Goal: Transaction & Acquisition: Purchase product/service

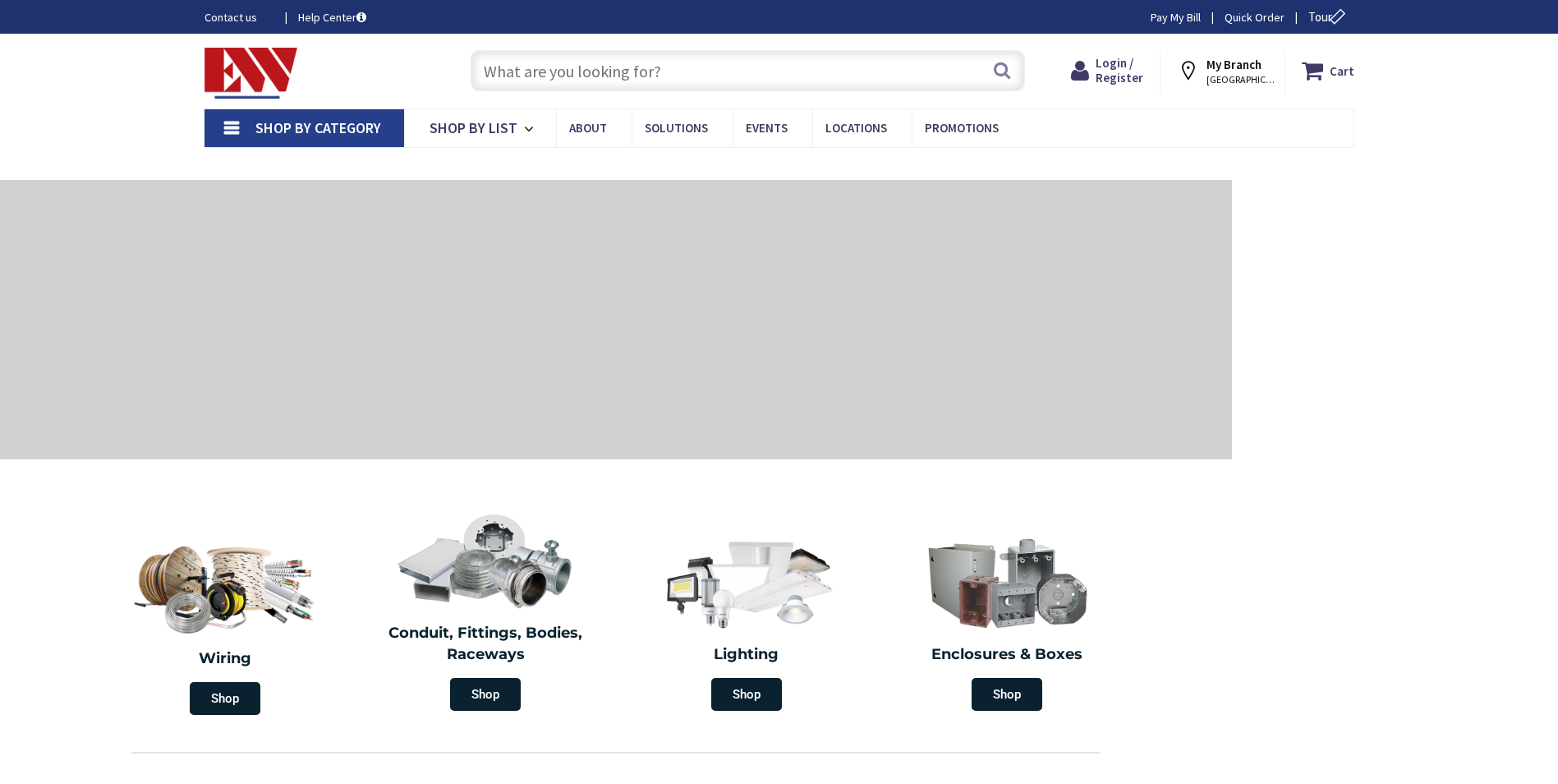
click at [608, 64] on input "text" at bounding box center [748, 70] width 554 height 41
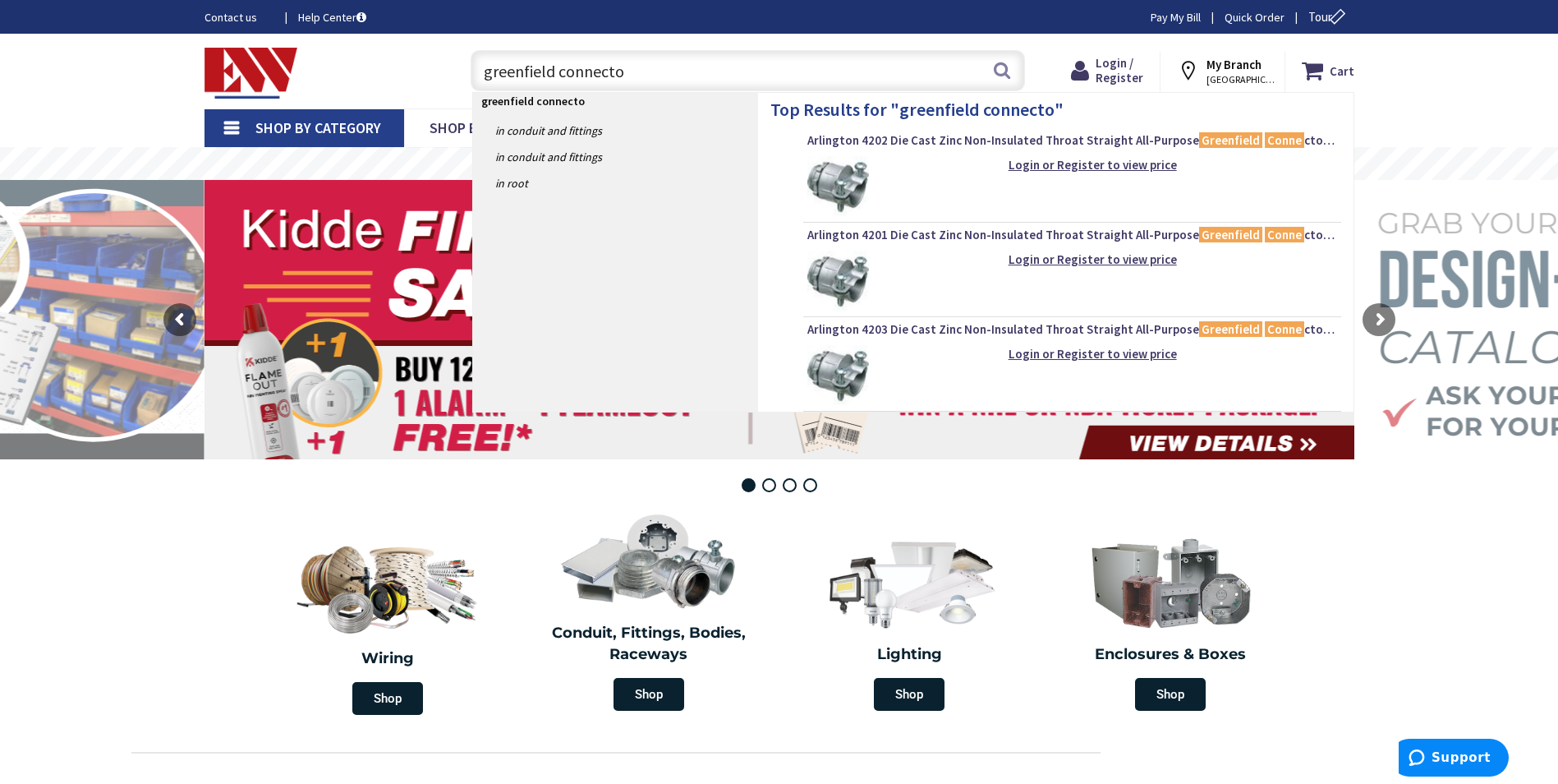
type input "greenfield connector"
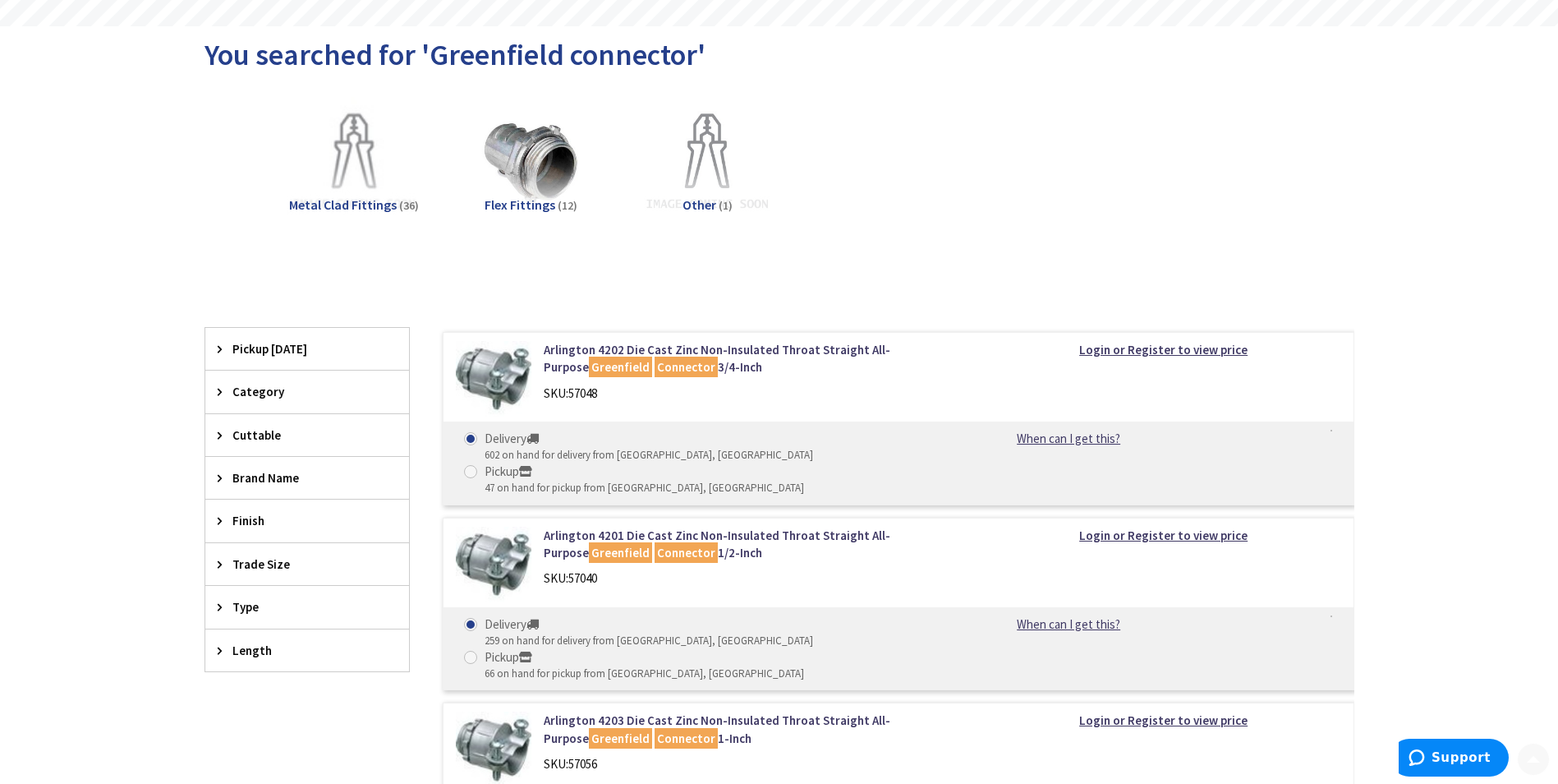
scroll to position [247, 0]
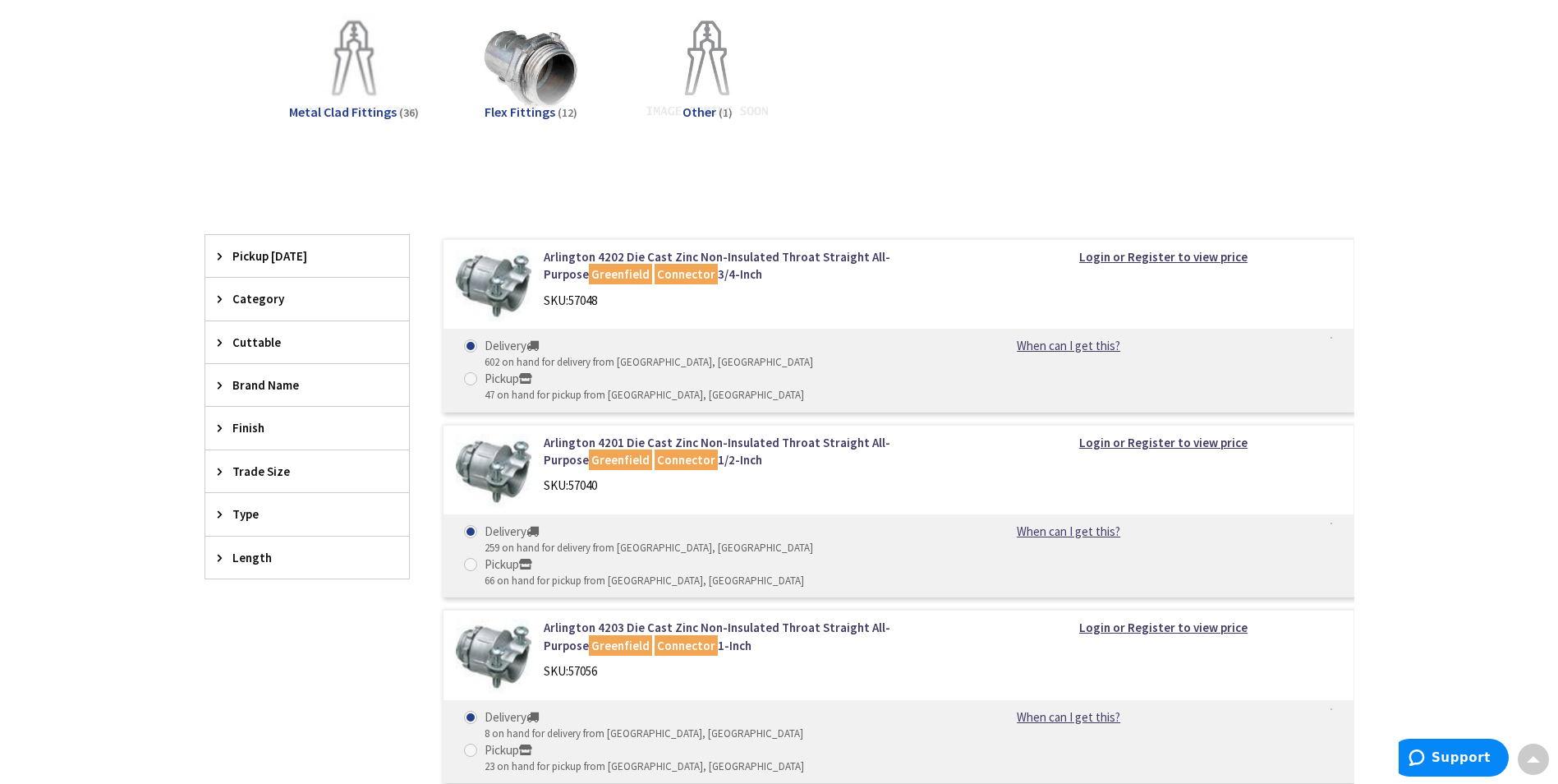
click at [256, 472] on span "Trade Size" at bounding box center [299, 471] width 134 height 18
click at [278, 642] on span "2 Inch" at bounding box center [307, 643] width 204 height 28
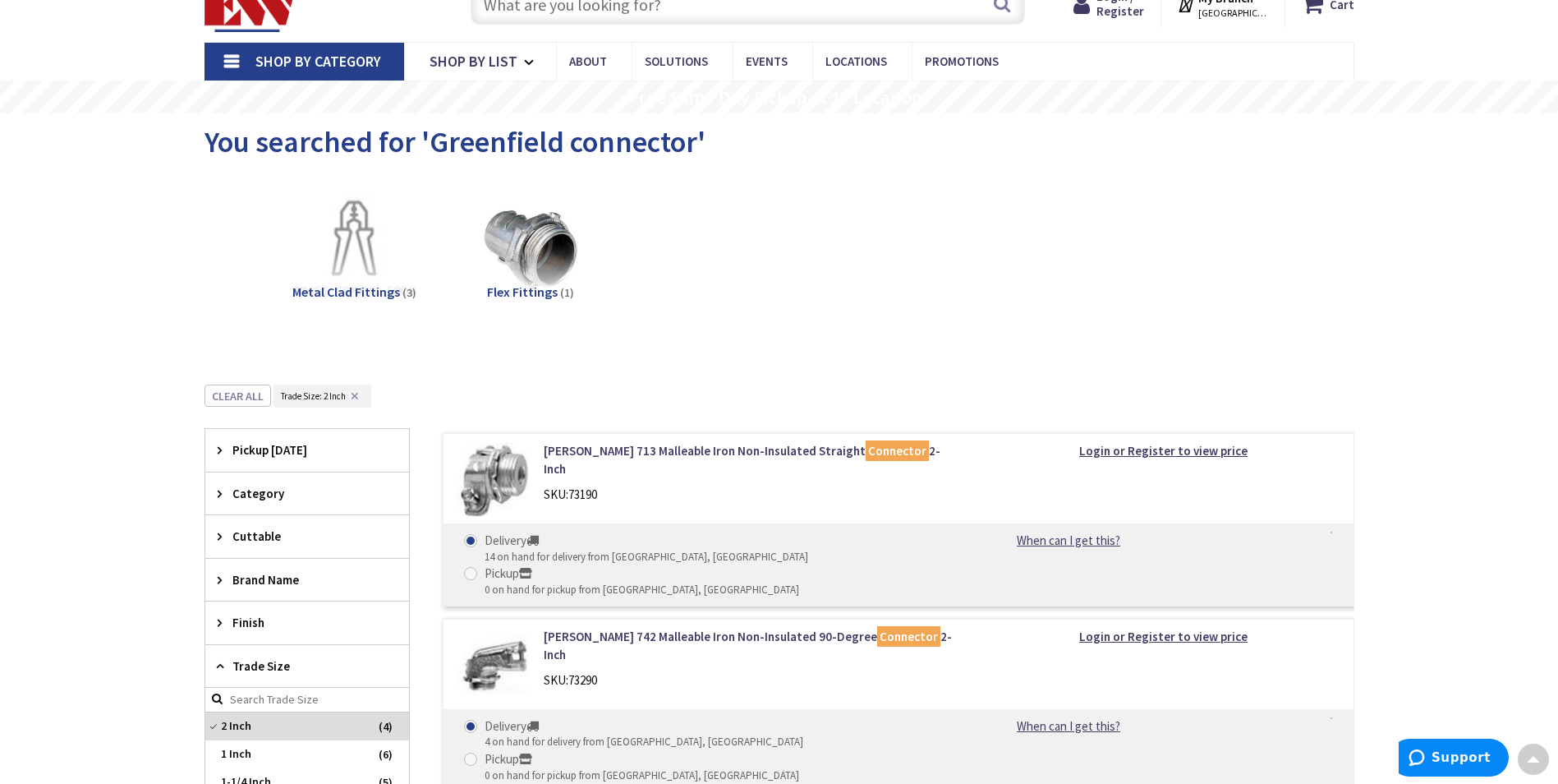
scroll to position [0, 0]
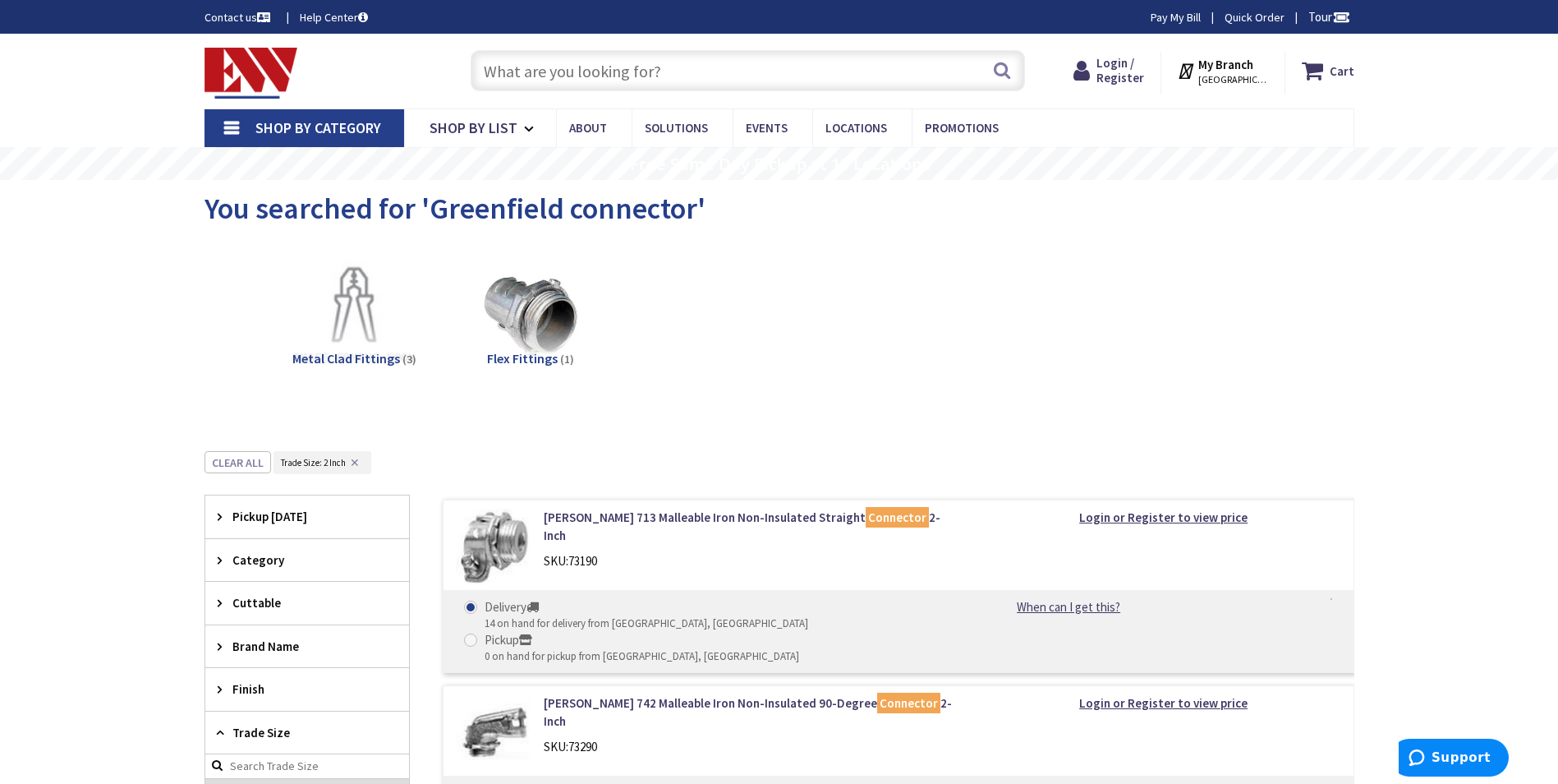
click at [1232, 57] on strong "My Branch" at bounding box center [1226, 64] width 55 height 16
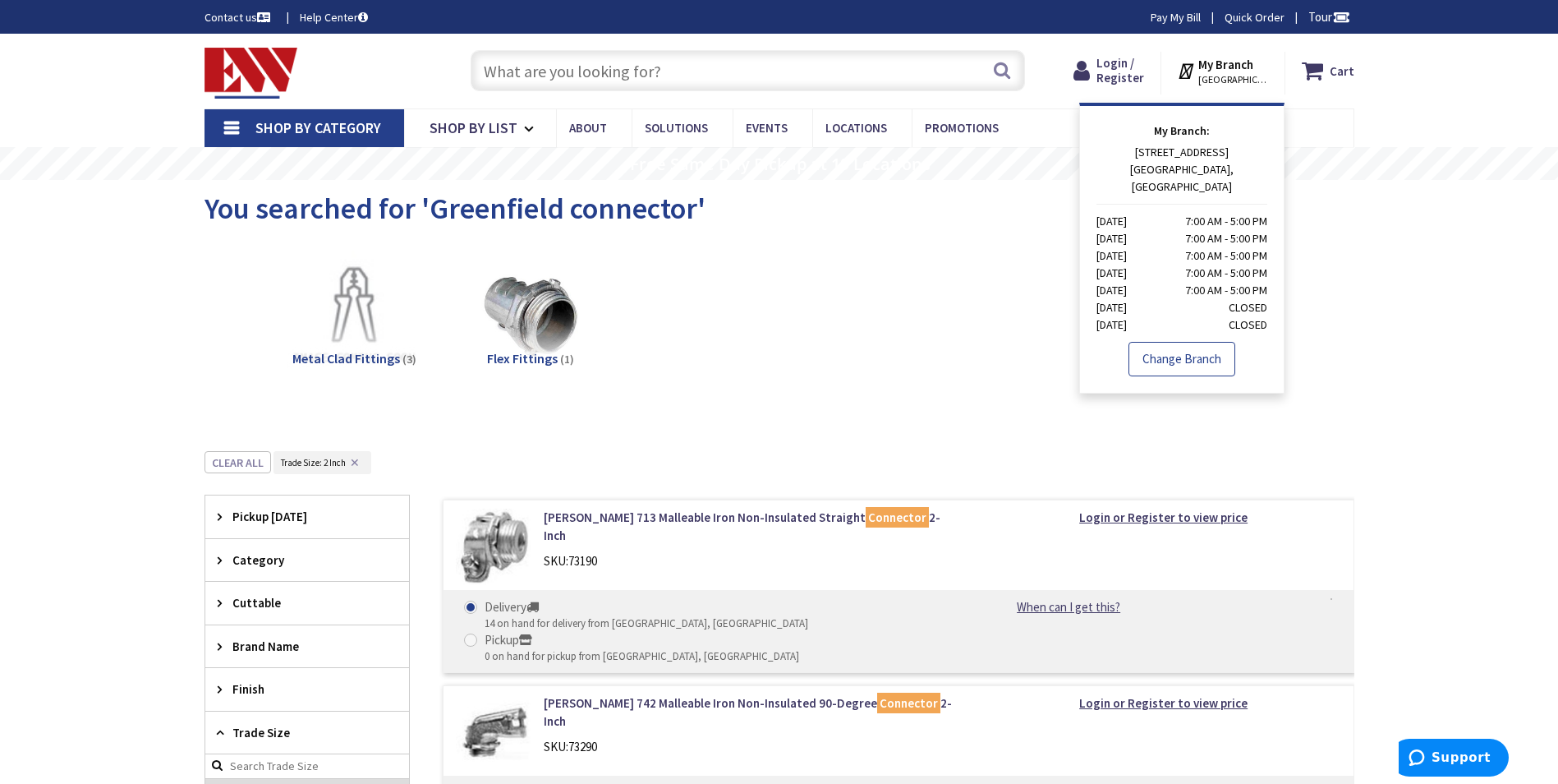
drag, startPoint x: 1186, startPoint y: 350, endPoint x: 1192, endPoint y: 339, distance: 12.5
click at [1187, 348] on link "Change Branch" at bounding box center [1182, 358] width 107 height 34
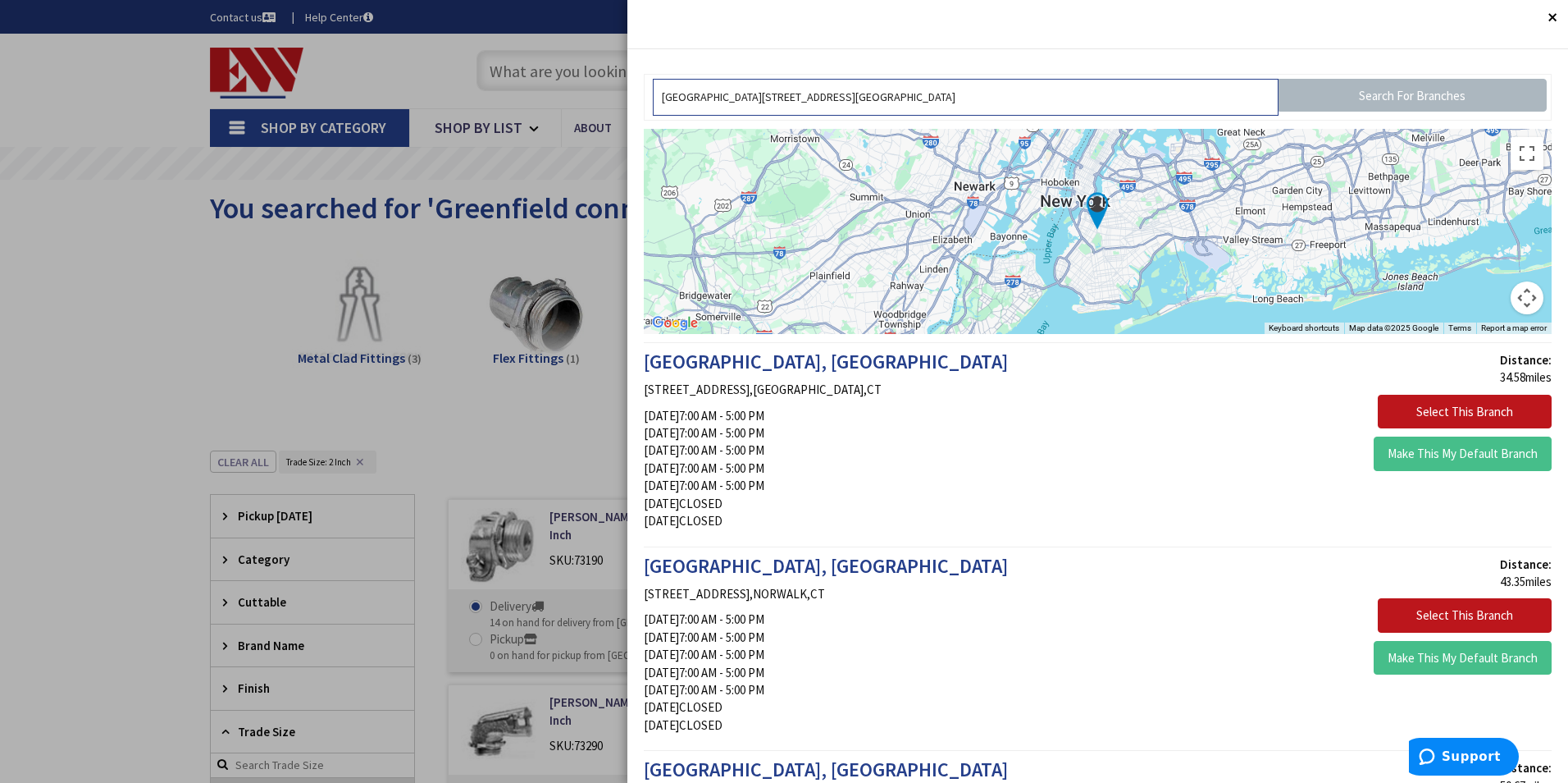
click at [998, 111] on input "[GEOGRAPHIC_DATA][STREET_ADDRESS][GEOGRAPHIC_DATA]" at bounding box center [965, 97] width 626 height 37
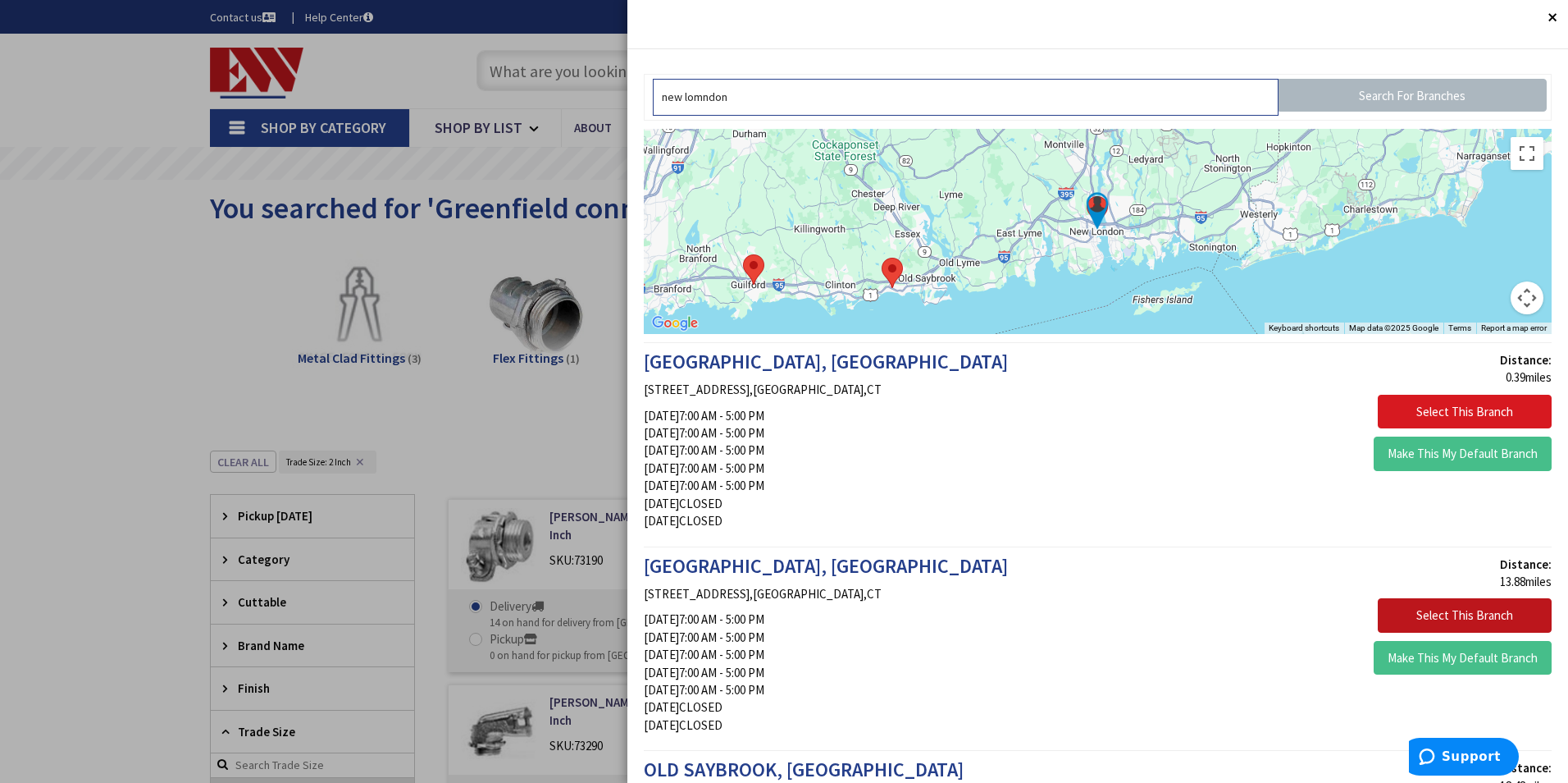
type input "new lomndon"
click at [1456, 402] on button "Select This Branch" at bounding box center [1464, 411] width 174 height 34
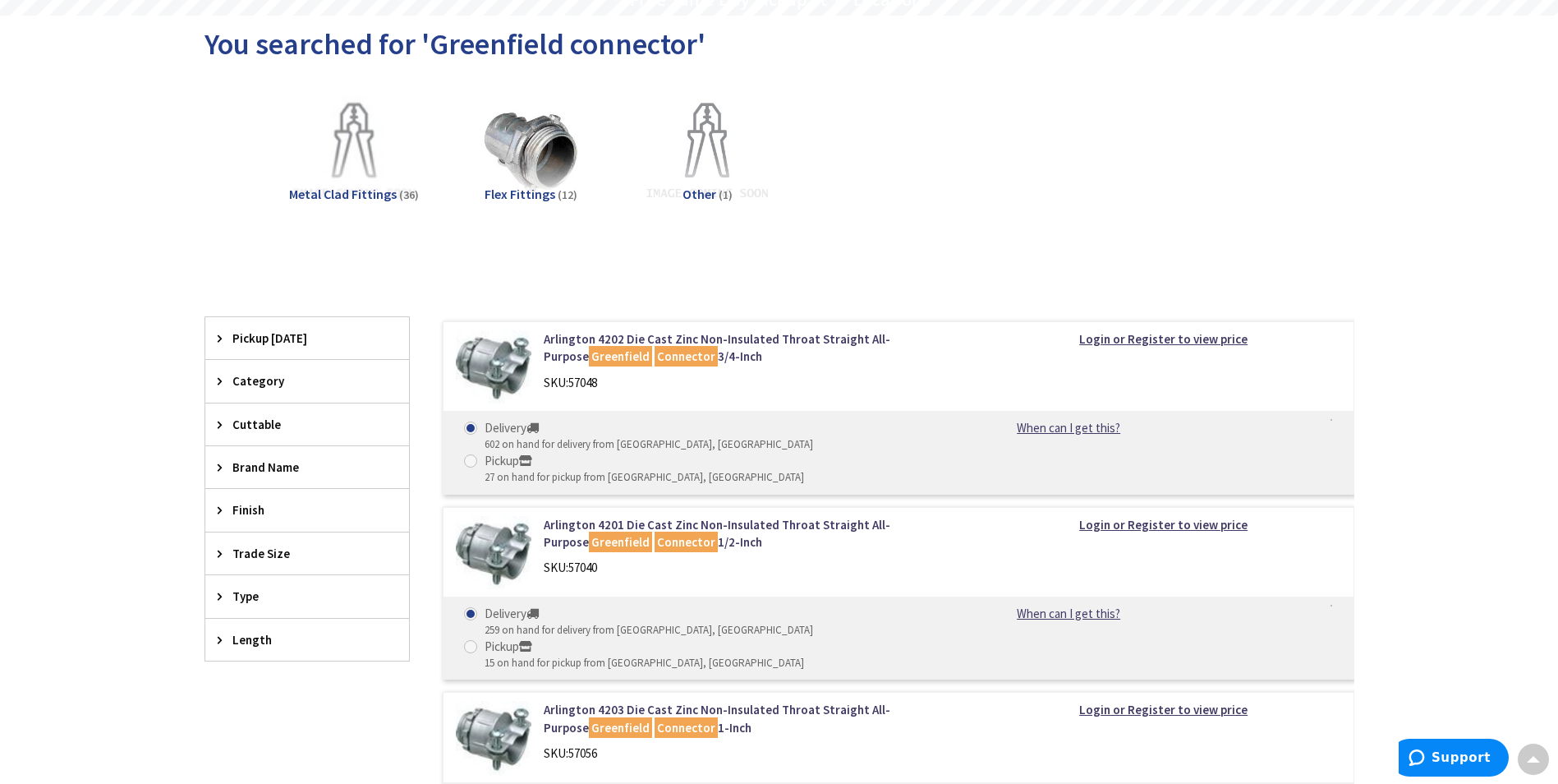
click at [301, 545] on span "Trade Size" at bounding box center [299, 553] width 134 height 18
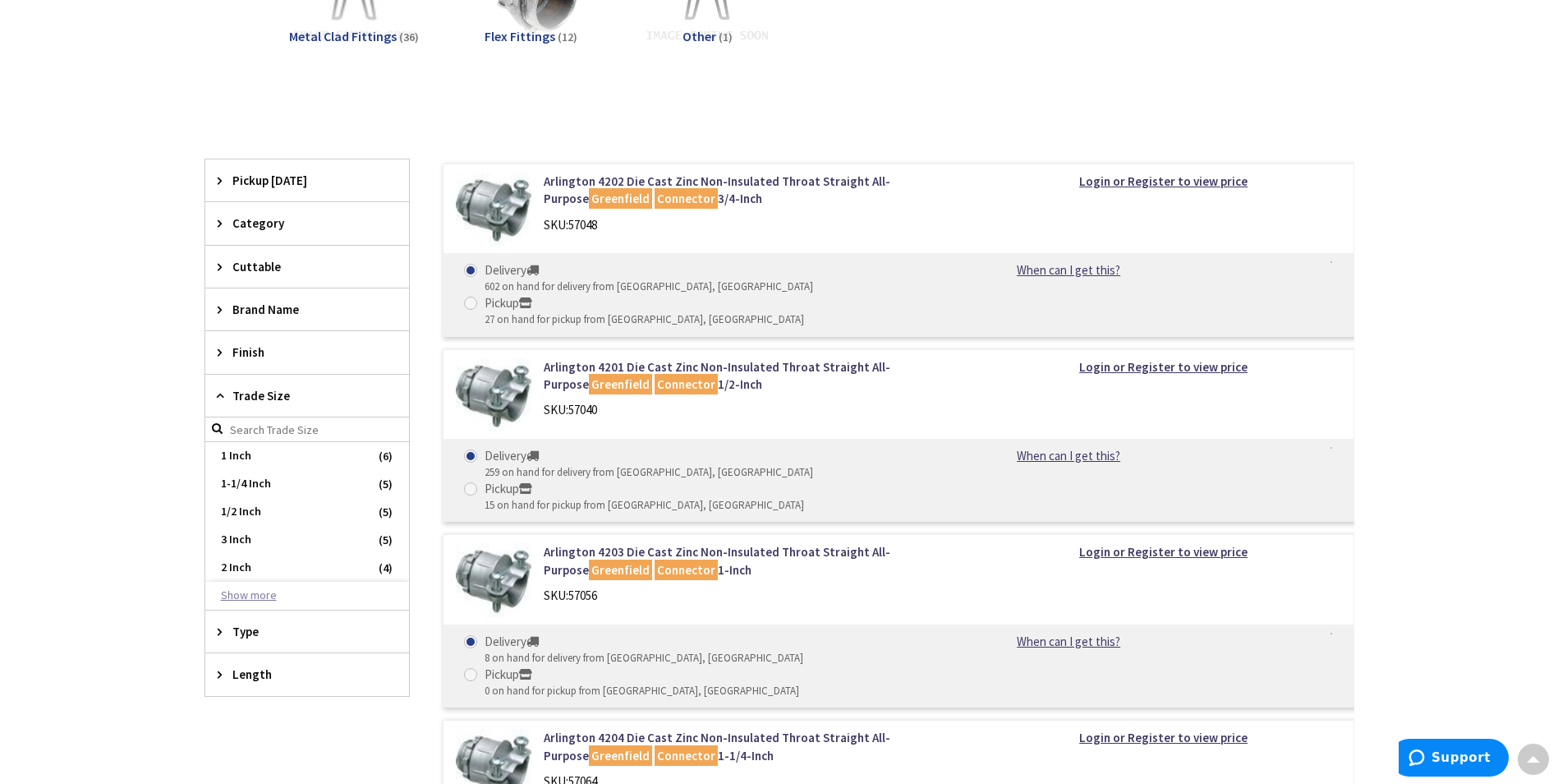
scroll to position [329, 0]
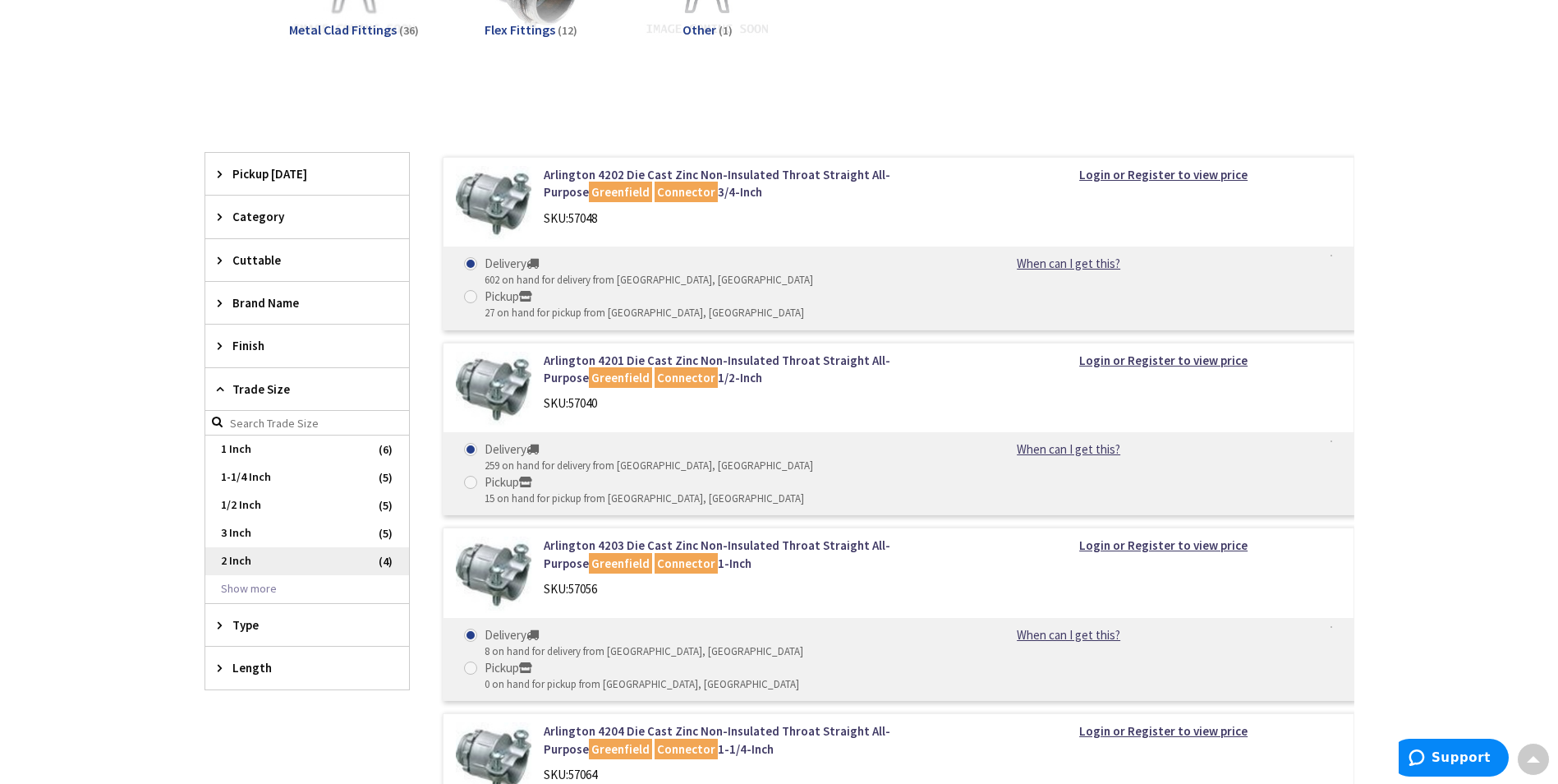
click at [235, 561] on span "2 Inch" at bounding box center [307, 561] width 204 height 28
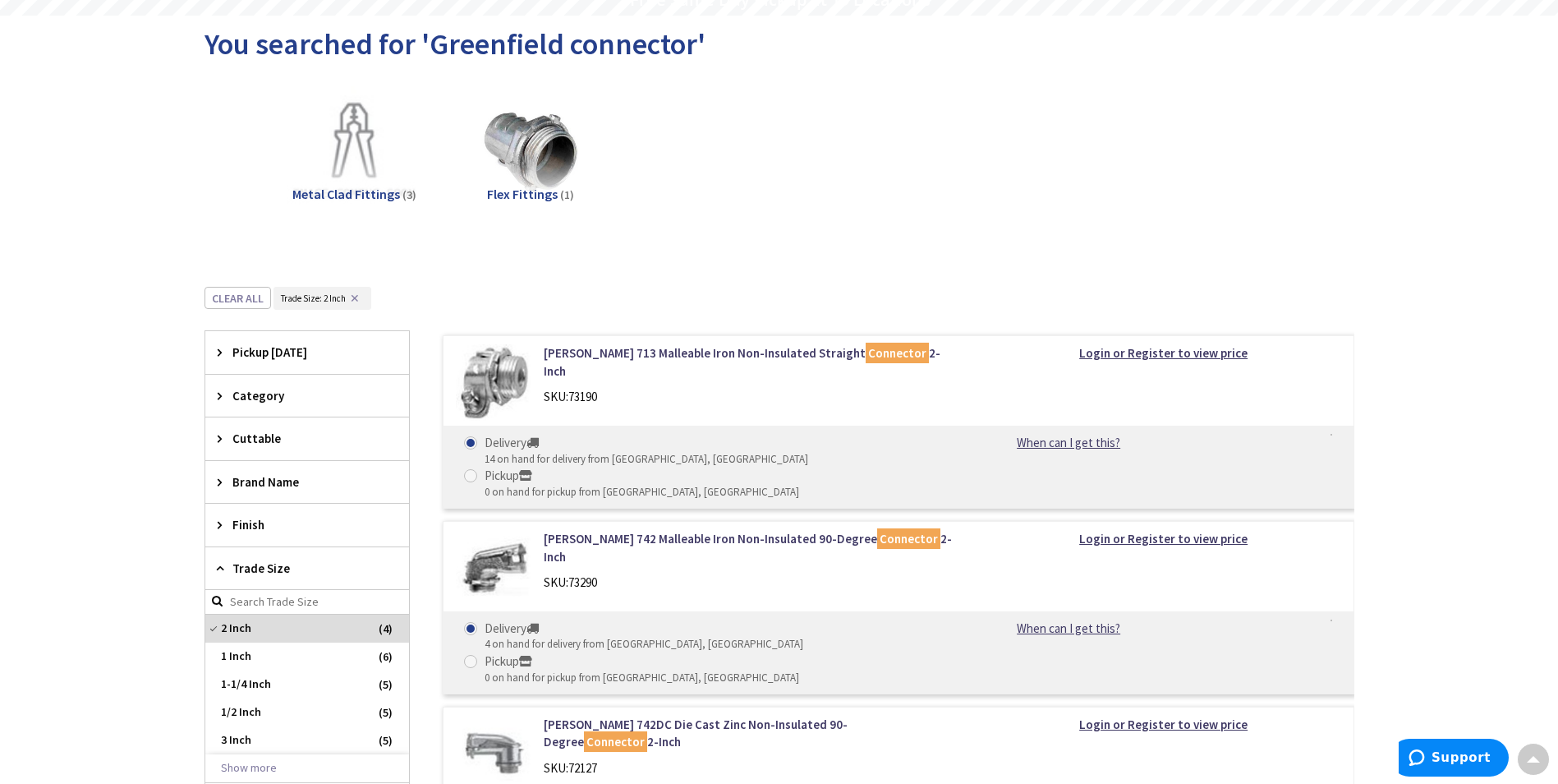
scroll to position [0, 0]
